Goal: Check status: Check status

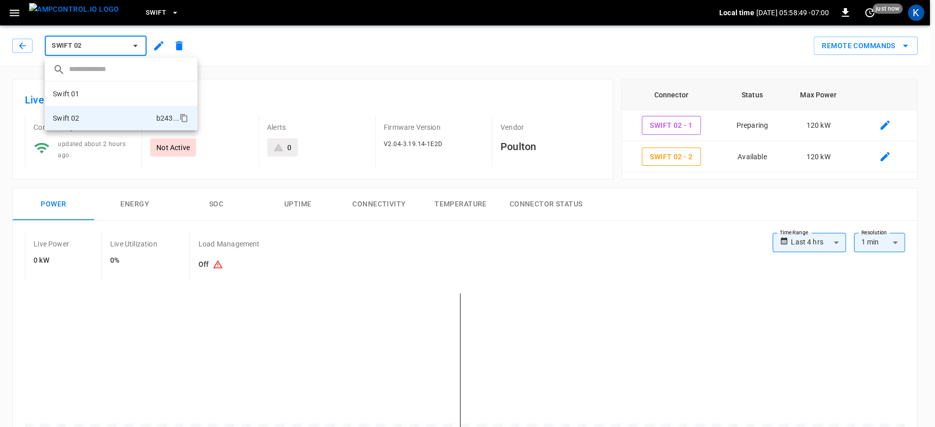
click at [135, 13] on div at bounding box center [467, 213] width 935 height 427
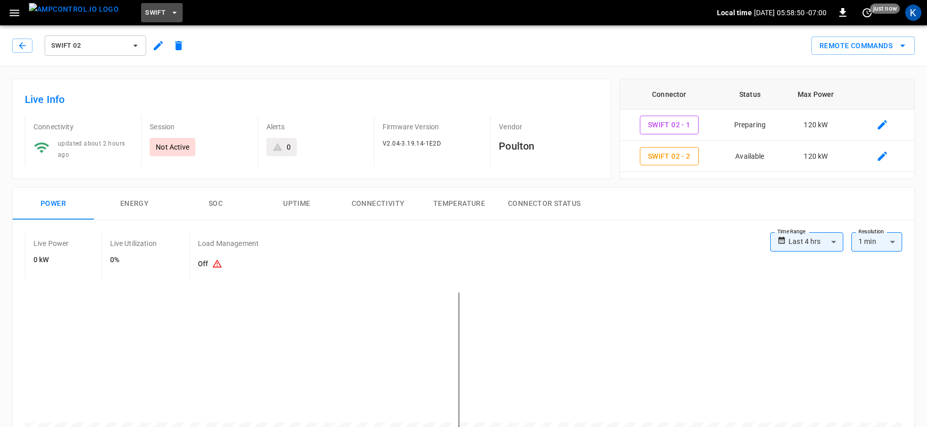
click at [145, 14] on span "Swift" at bounding box center [155, 13] width 20 height 12
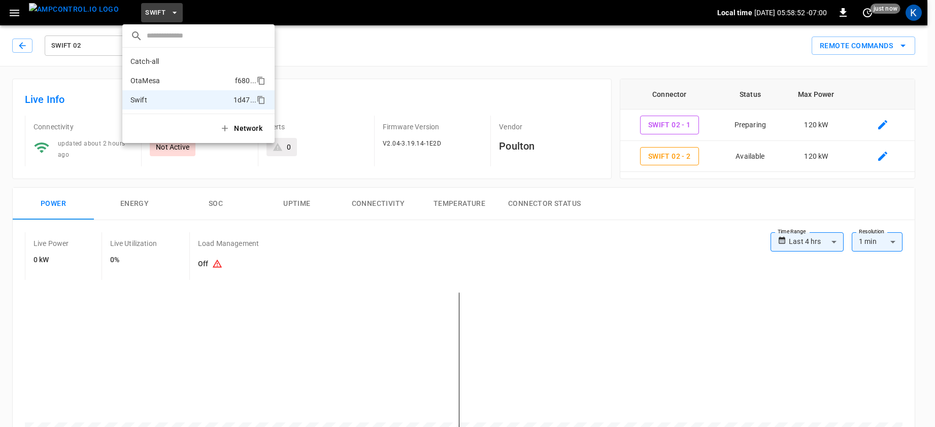
click at [153, 80] on p "OtaMesa" at bounding box center [180, 81] width 100 height 10
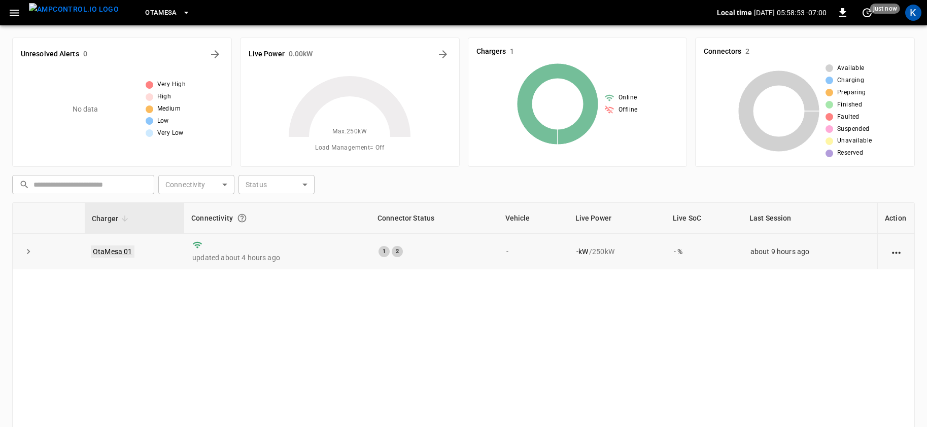
click at [118, 251] on link "OtaMesa 01" at bounding box center [113, 252] width 44 height 12
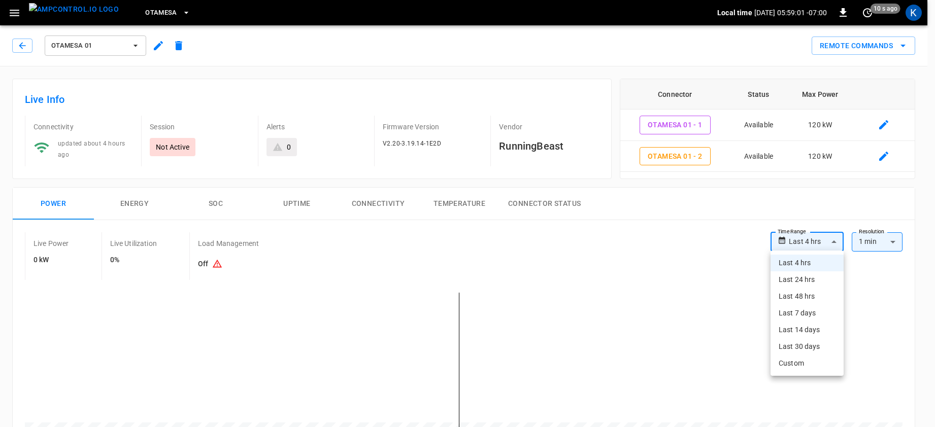
click at [804, 241] on div at bounding box center [467, 213] width 935 height 427
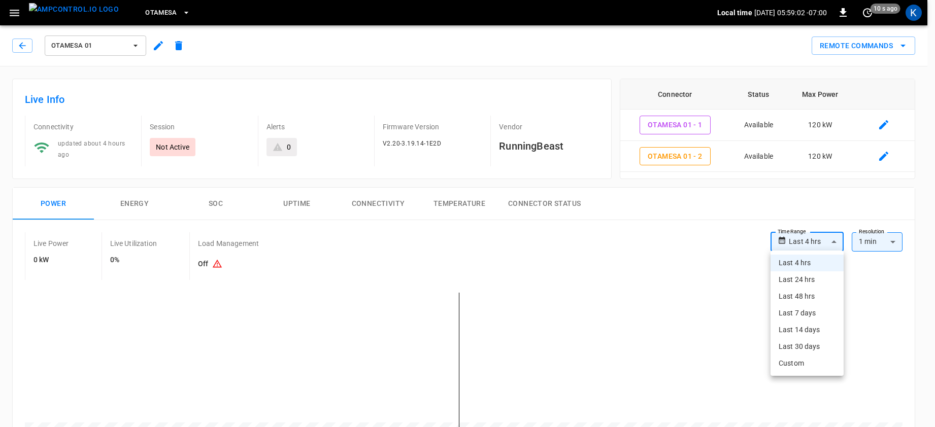
click at [795, 283] on li "Last 24 hrs" at bounding box center [806, 279] width 73 height 17
type input "**********"
